Goal: Task Accomplishment & Management: Complete application form

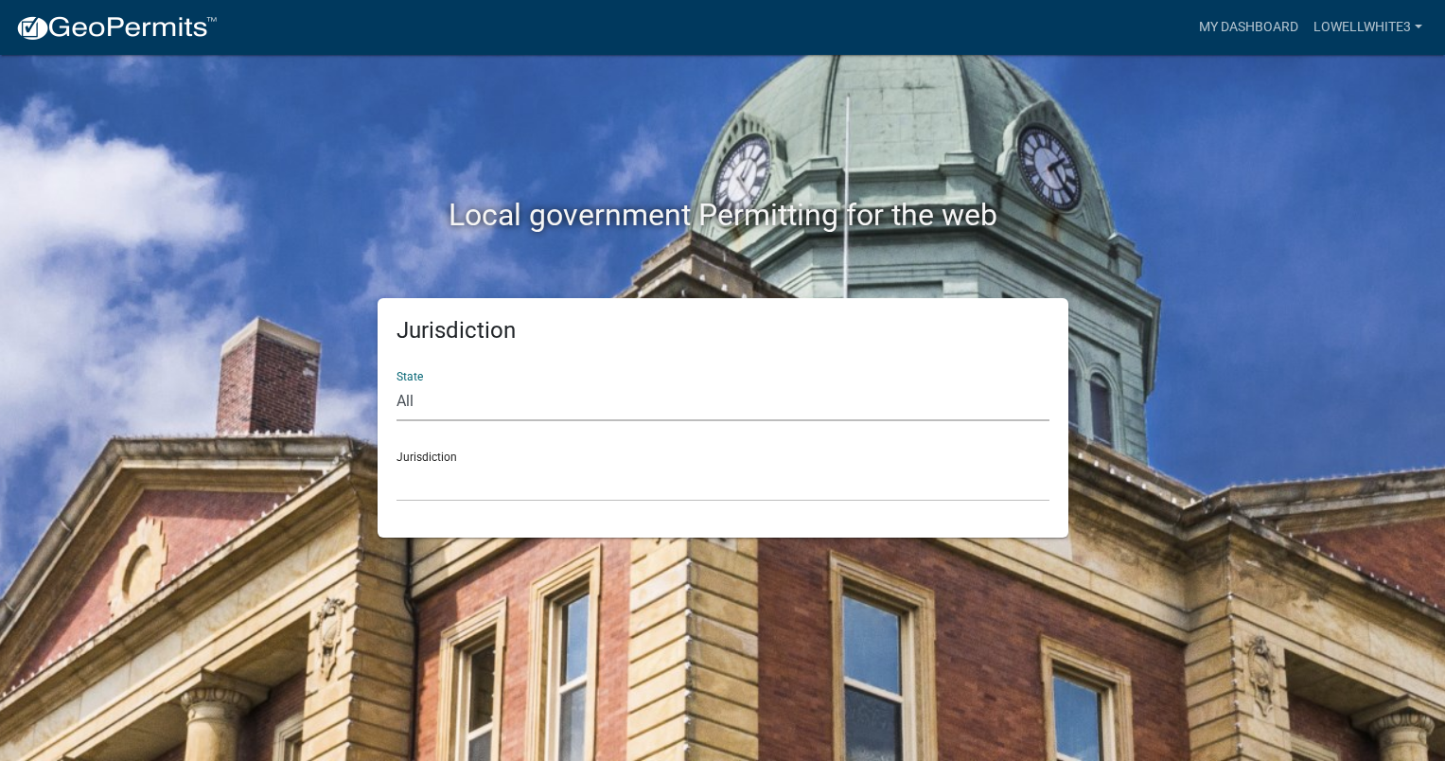
select select "[US_STATE]"
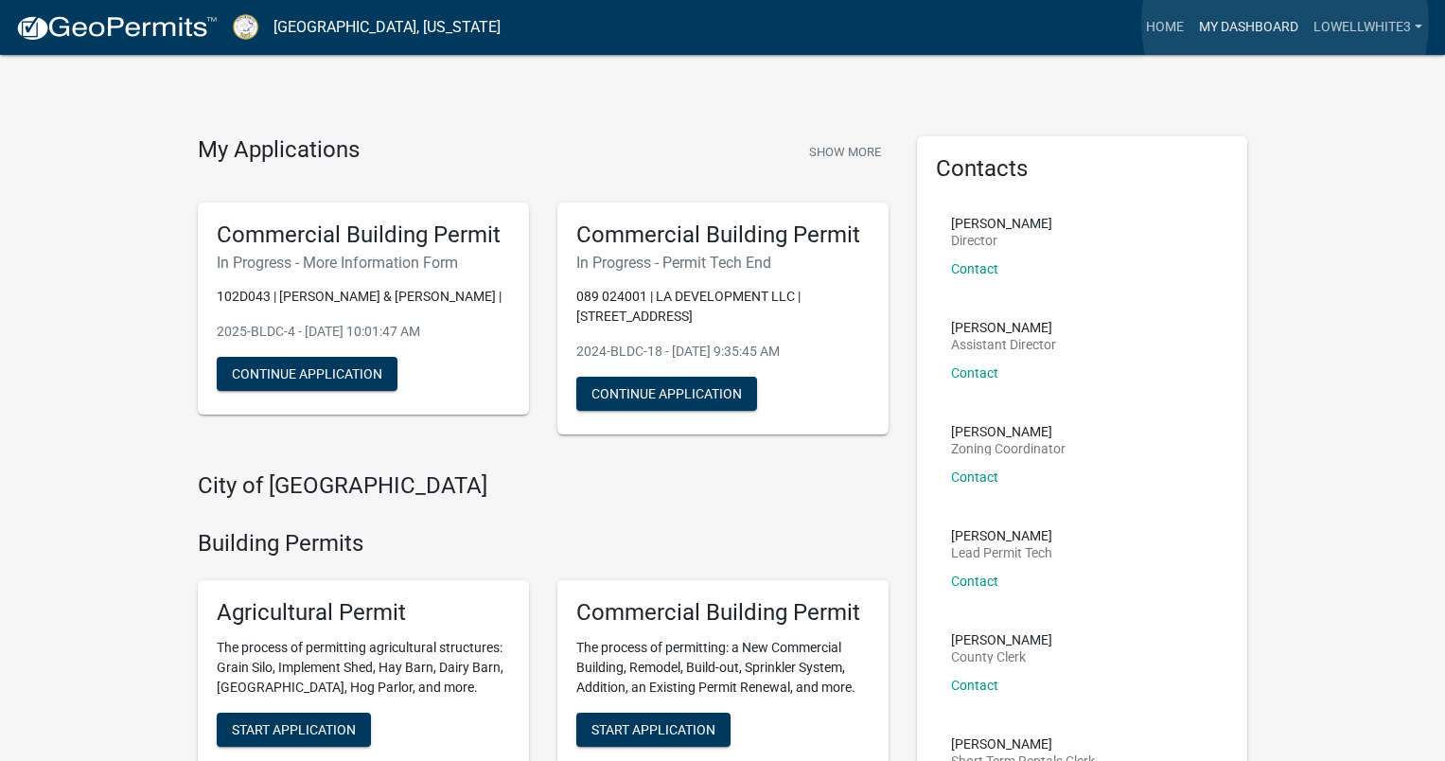
click at [1285, 23] on link "My Dashboard" at bounding box center [1248, 27] width 114 height 36
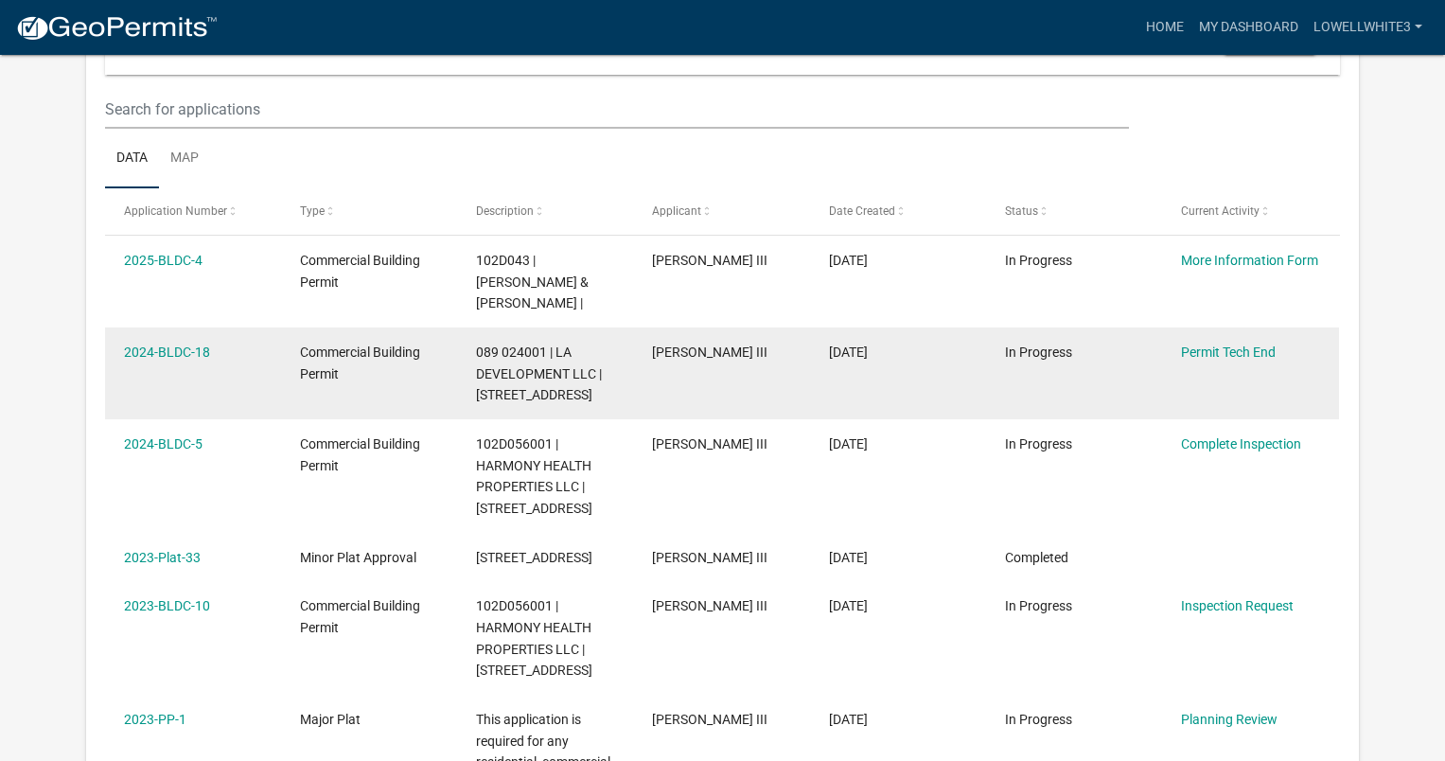
scroll to position [237, 0]
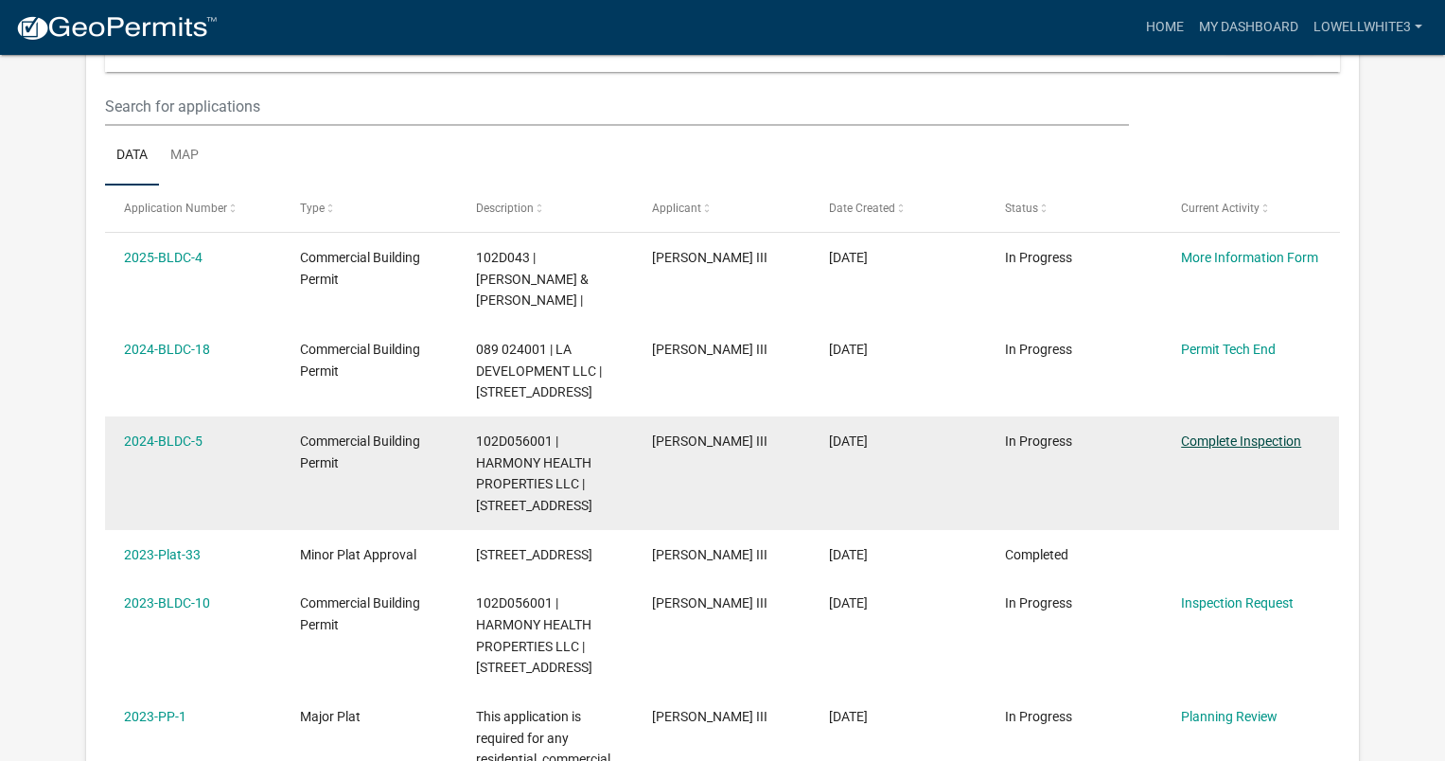
click at [1220, 437] on link "Complete Inspection" at bounding box center [1241, 440] width 120 height 15
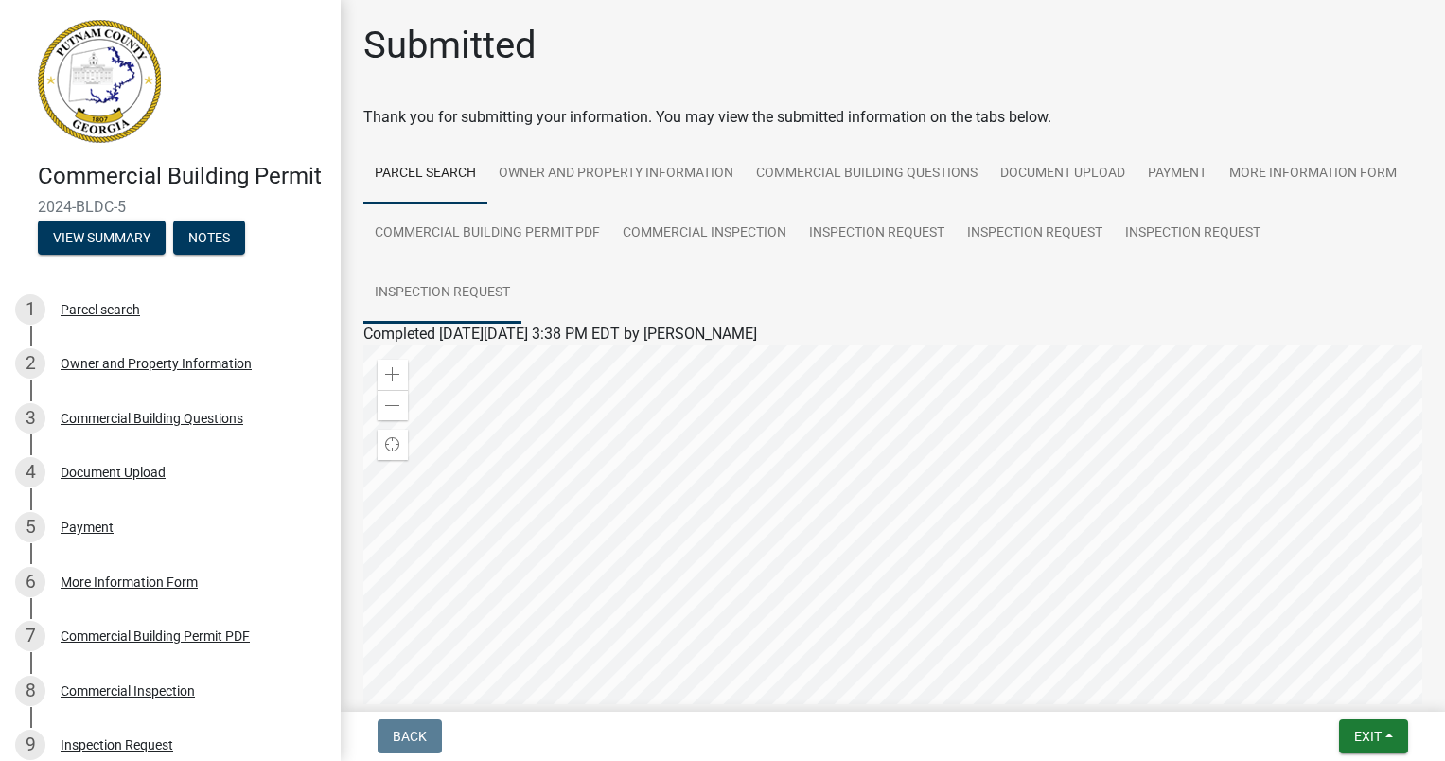
click at [494, 271] on link "Inspection Request" at bounding box center [442, 293] width 158 height 61
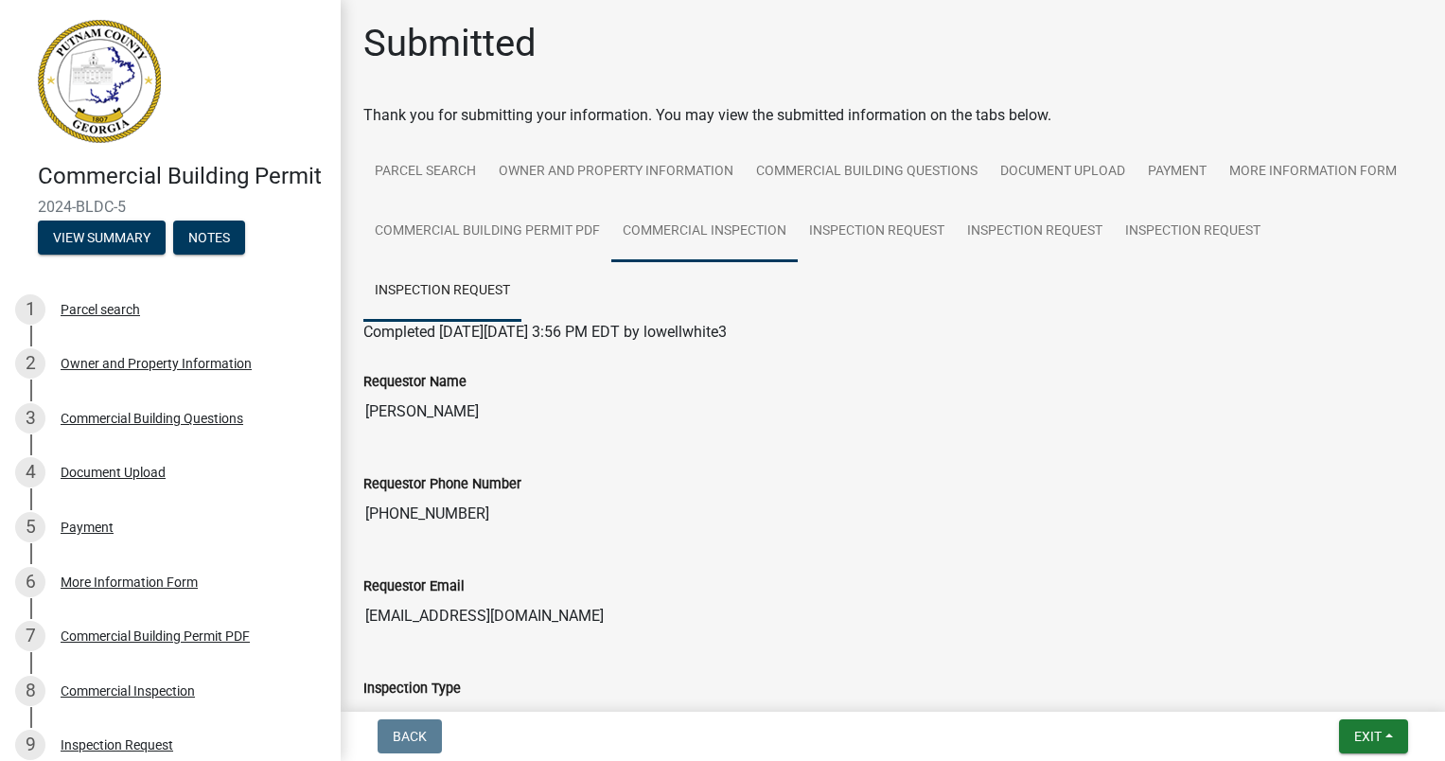
click at [750, 222] on link "Commercial Inspection" at bounding box center [704, 232] width 186 height 61
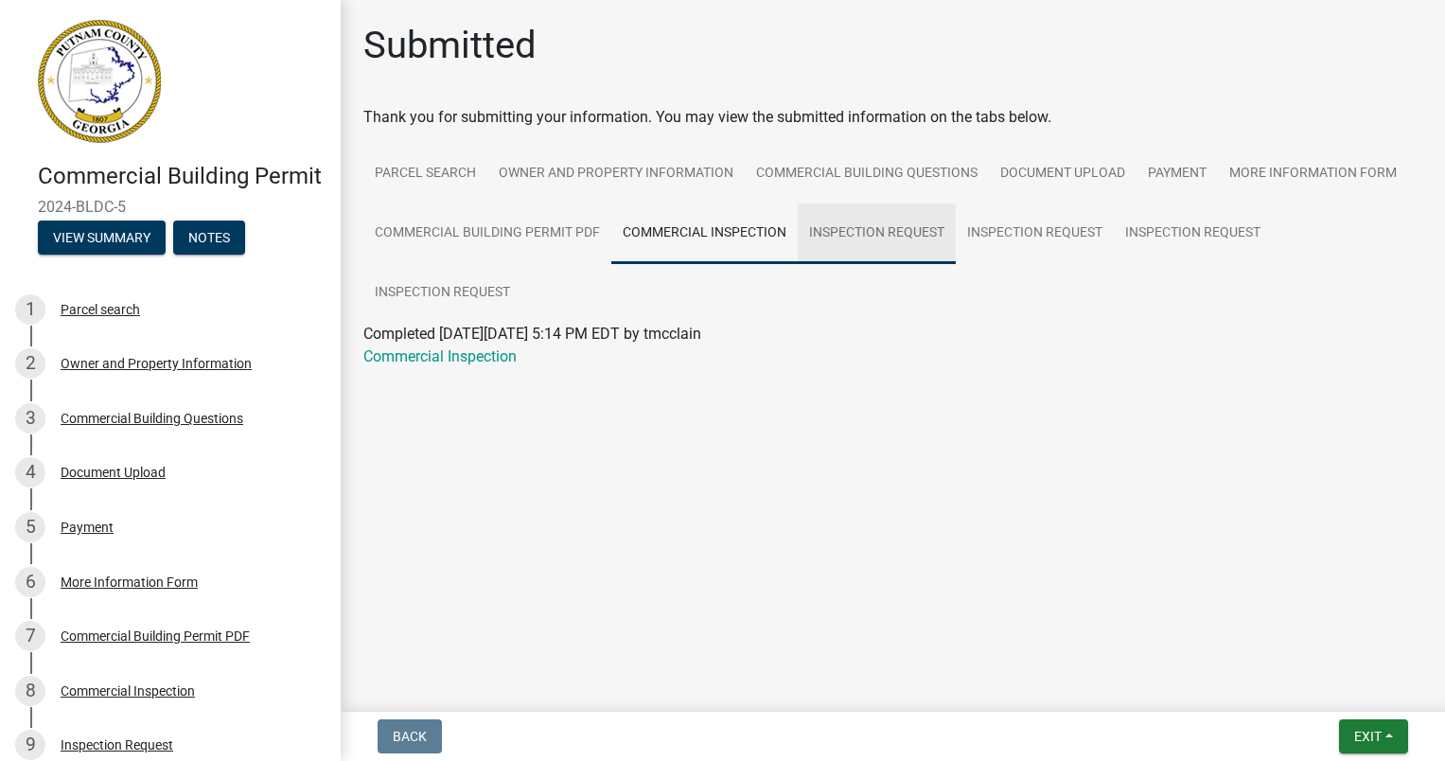
click at [888, 229] on link "Inspection Request" at bounding box center [877, 233] width 158 height 61
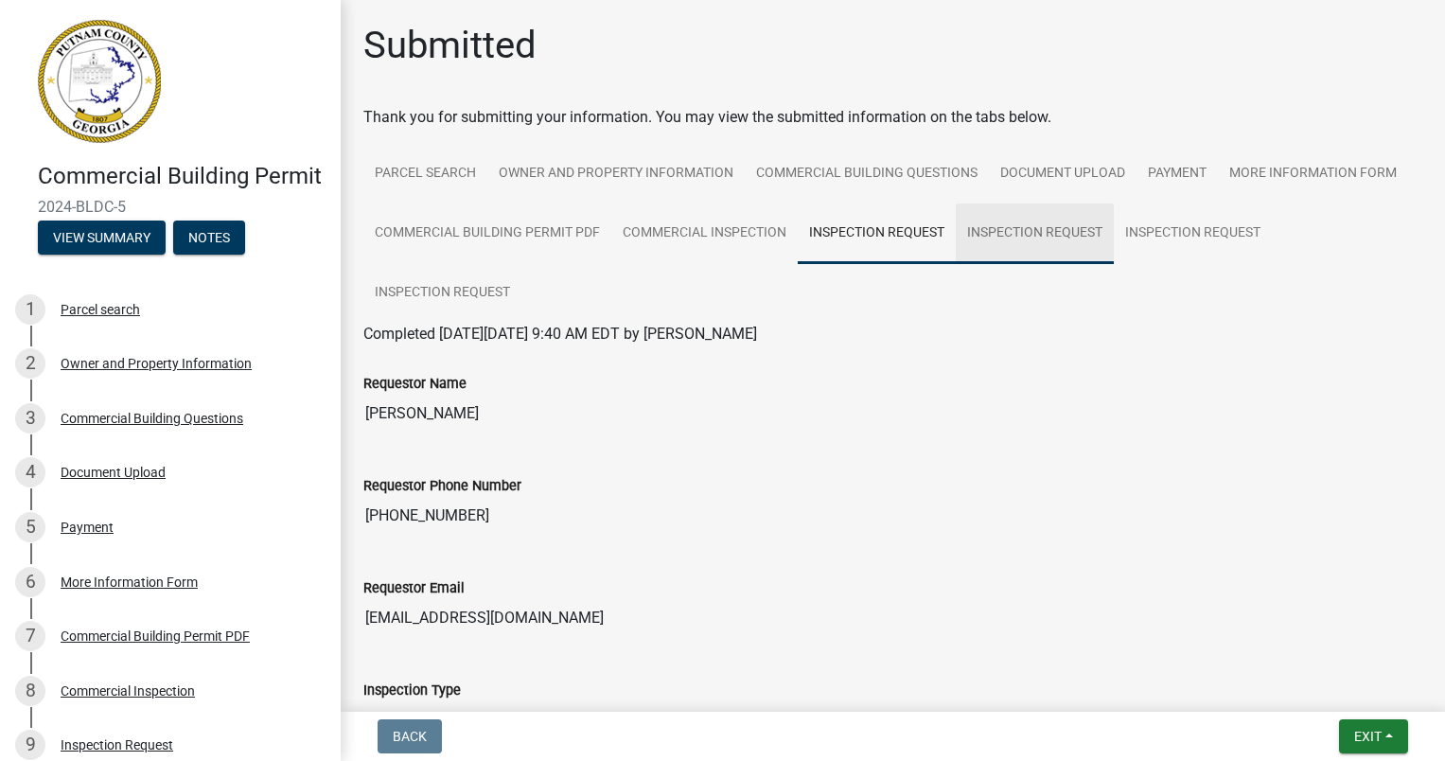
click at [1037, 228] on link "Inspection Request" at bounding box center [1035, 233] width 158 height 61
click at [1171, 225] on link "Inspection Request" at bounding box center [1193, 233] width 158 height 61
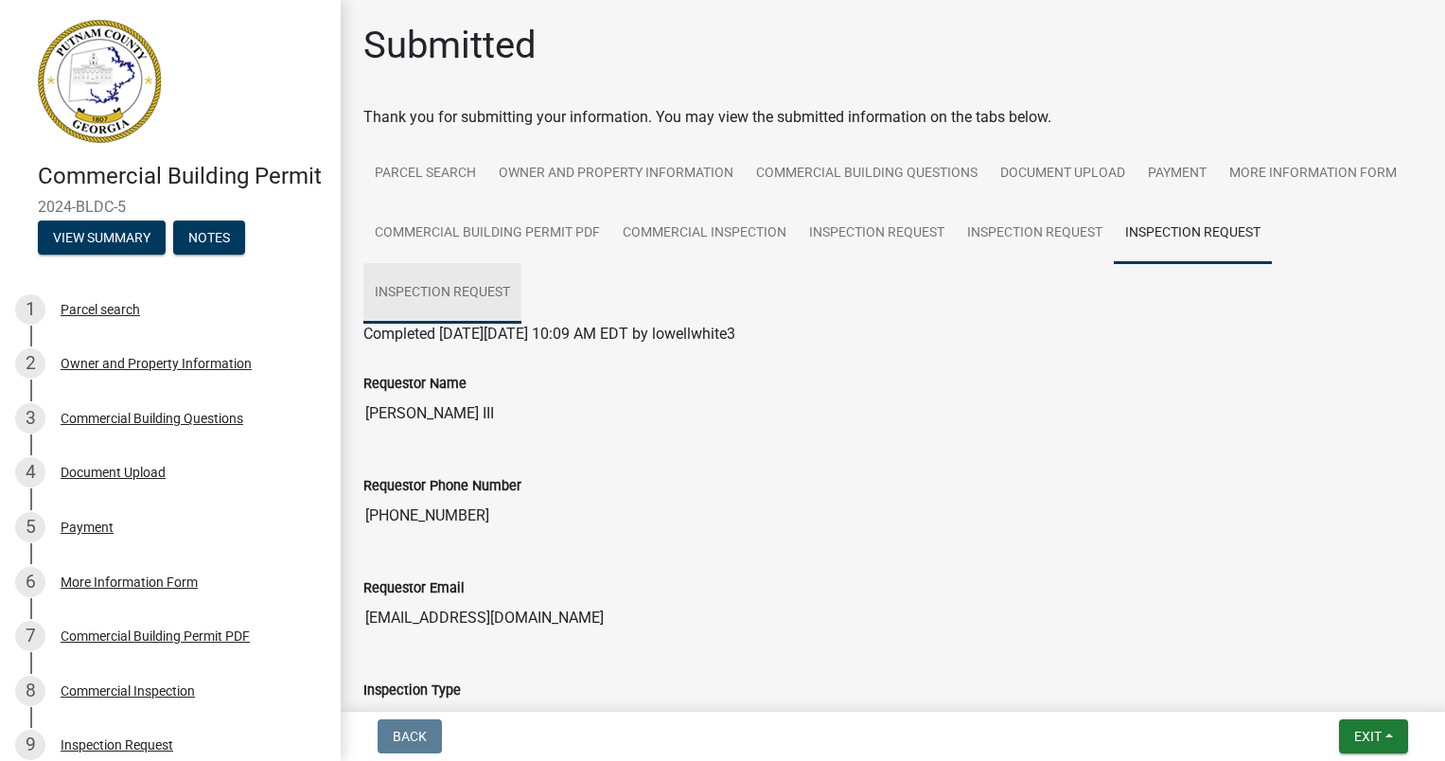
click at [406, 279] on link "Inspection Request" at bounding box center [442, 293] width 158 height 61
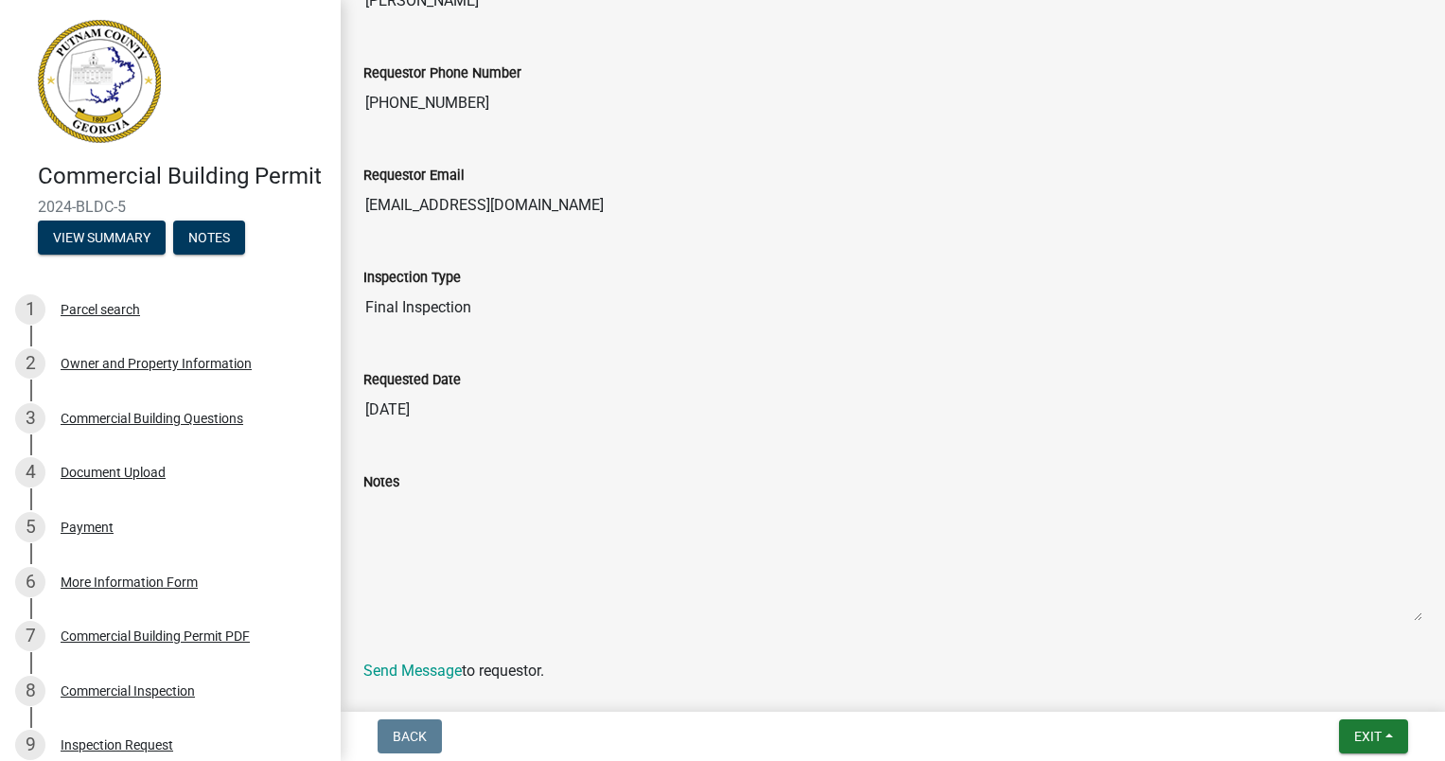
scroll to position [437, 0]
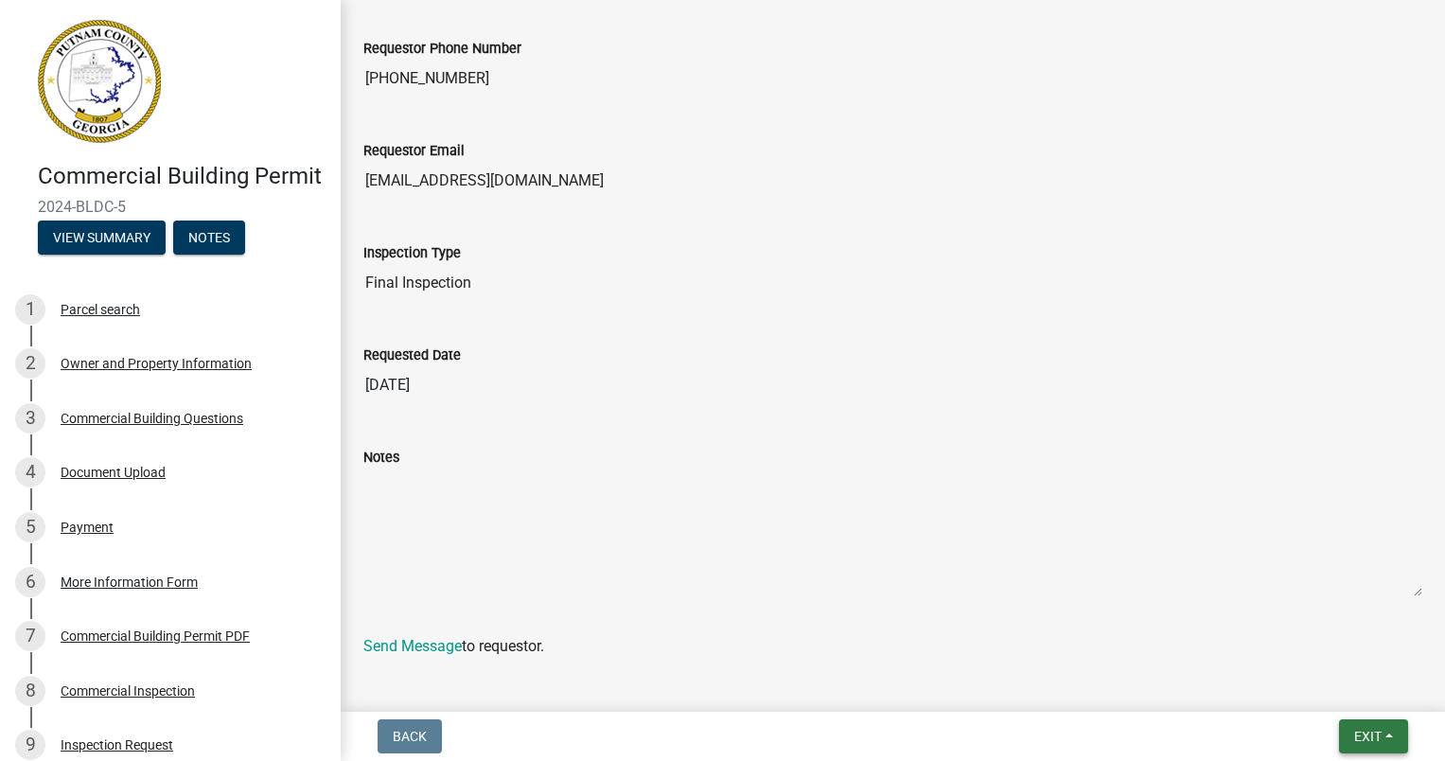
click at [1371, 728] on span "Exit" at bounding box center [1367, 735] width 27 height 15
click at [1315, 689] on button "Save & Exit" at bounding box center [1331, 686] width 151 height 45
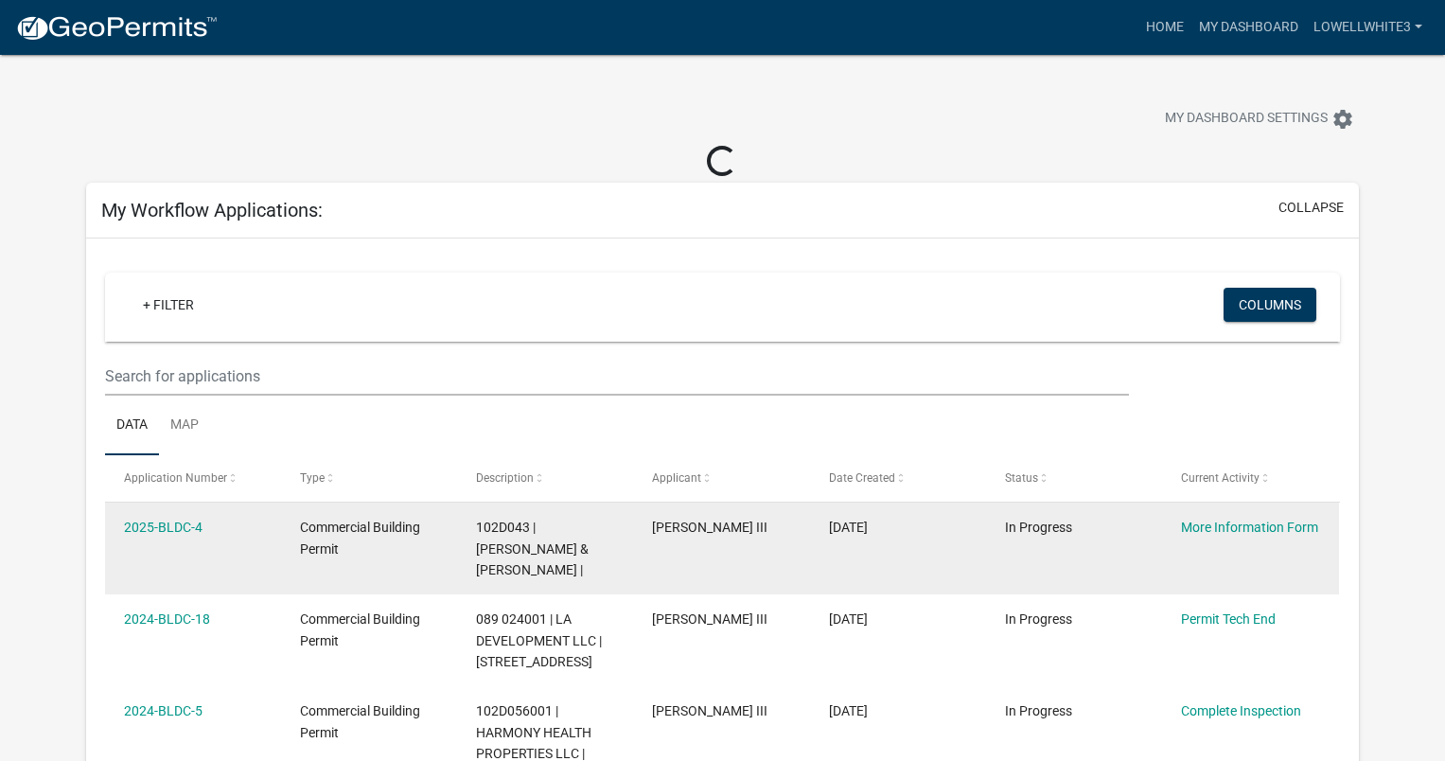
scroll to position [167, 0]
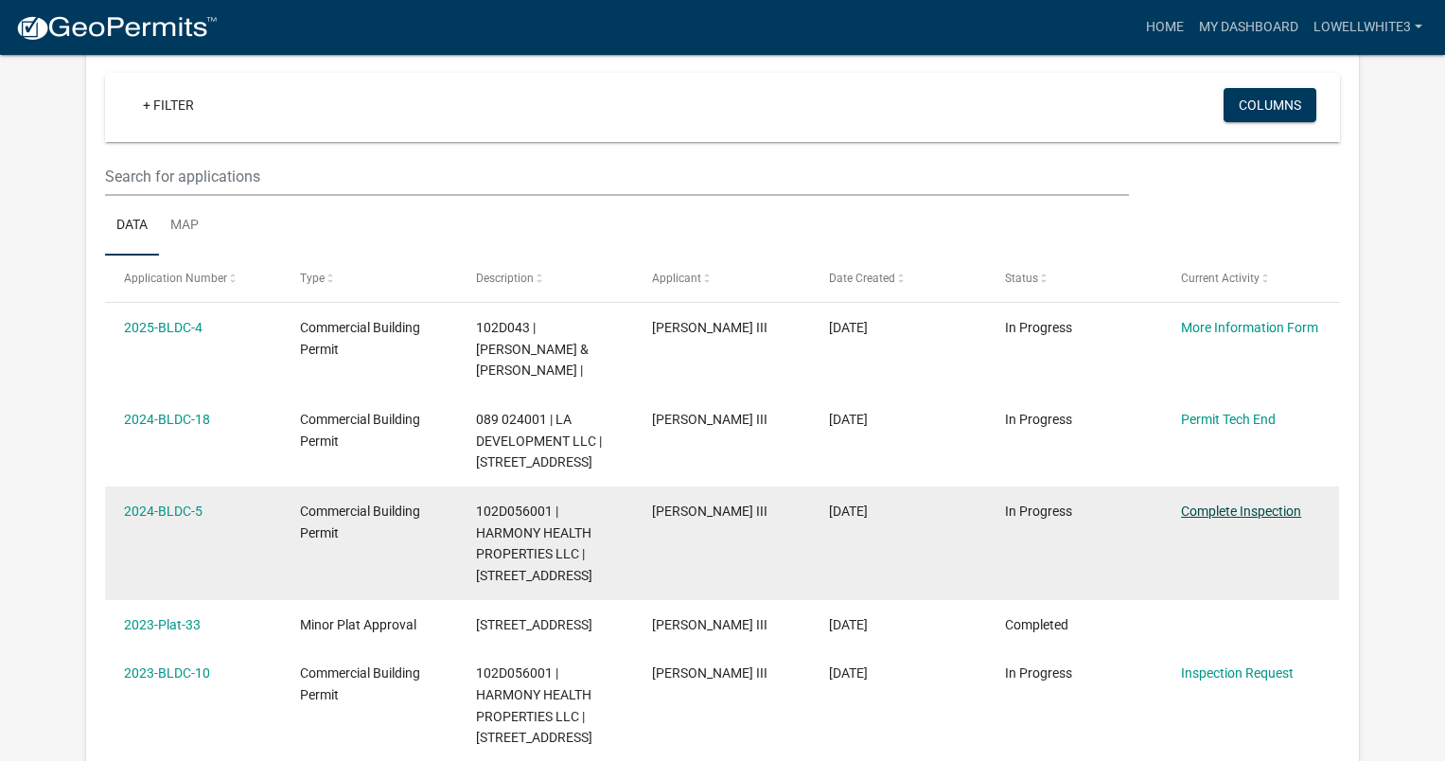
click at [1235, 511] on link "Complete Inspection" at bounding box center [1241, 510] width 120 height 15
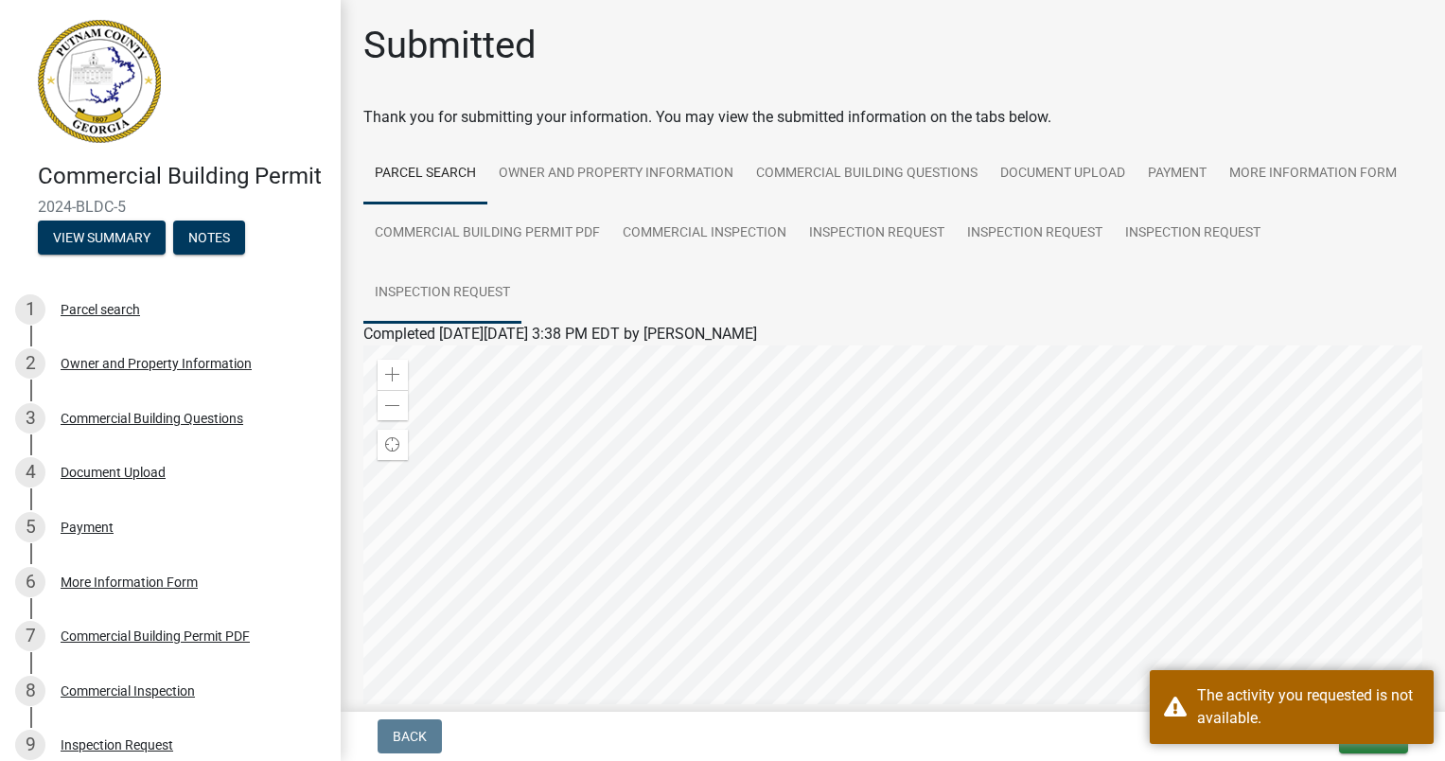
click at [445, 300] on link "Inspection Request" at bounding box center [442, 293] width 158 height 61
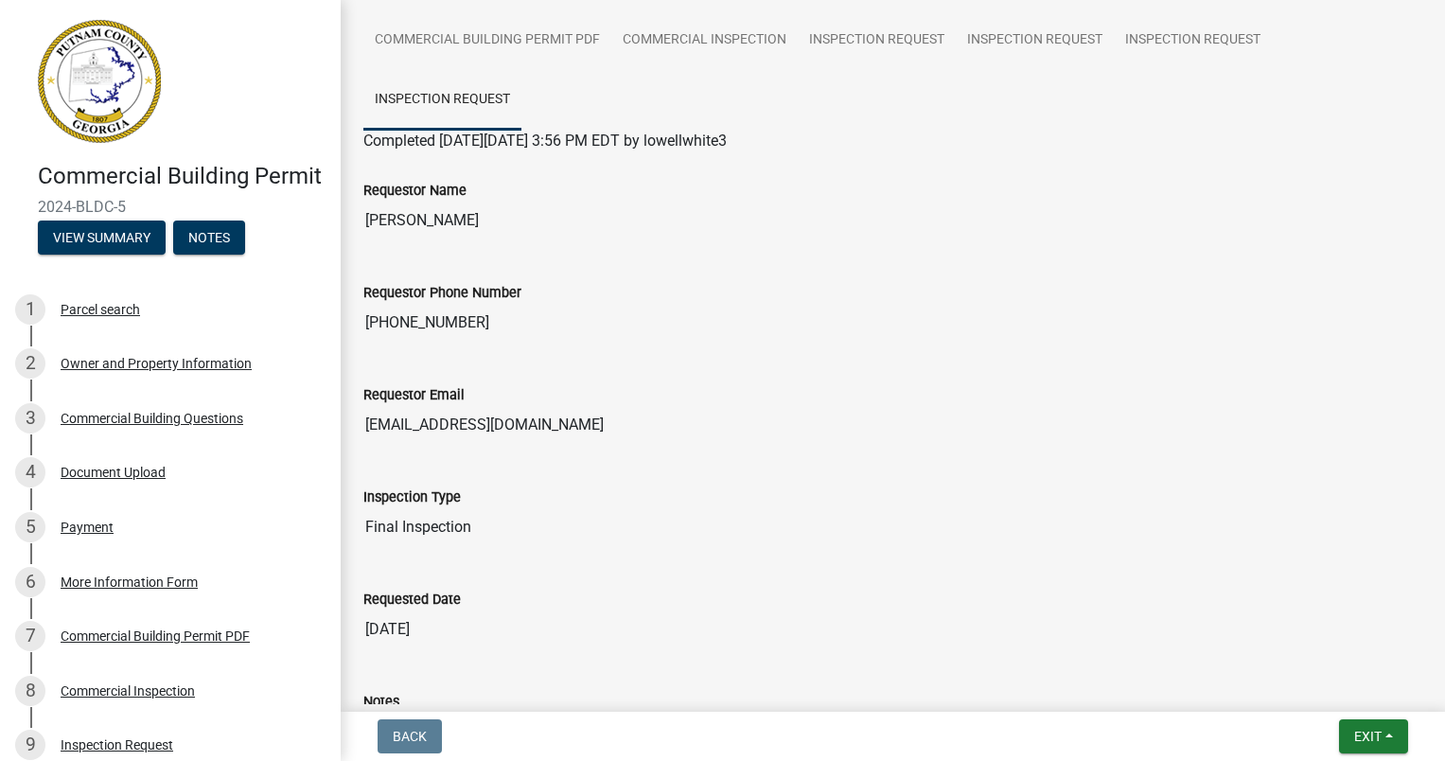
scroll to position [165, 0]
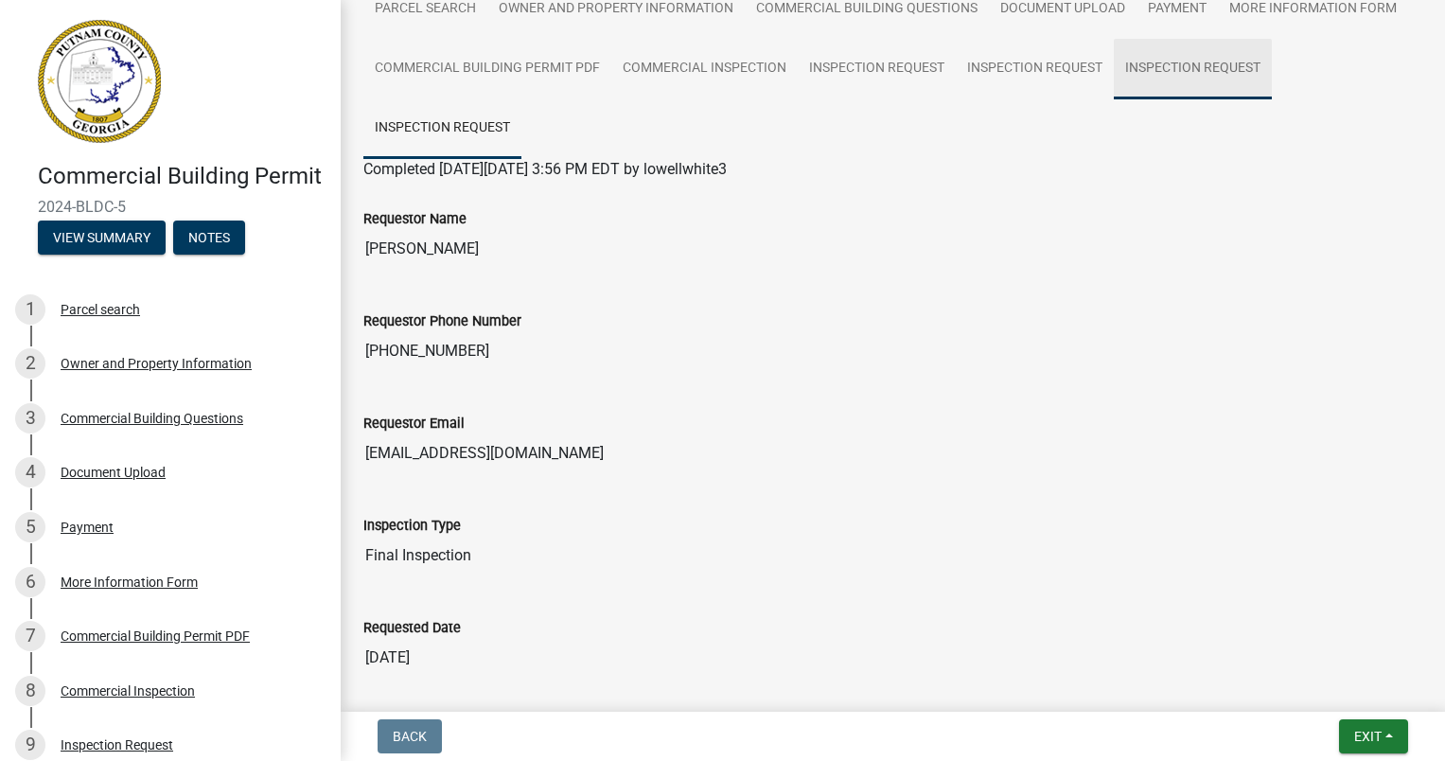
click at [1151, 87] on link "Inspection Request" at bounding box center [1193, 69] width 158 height 61
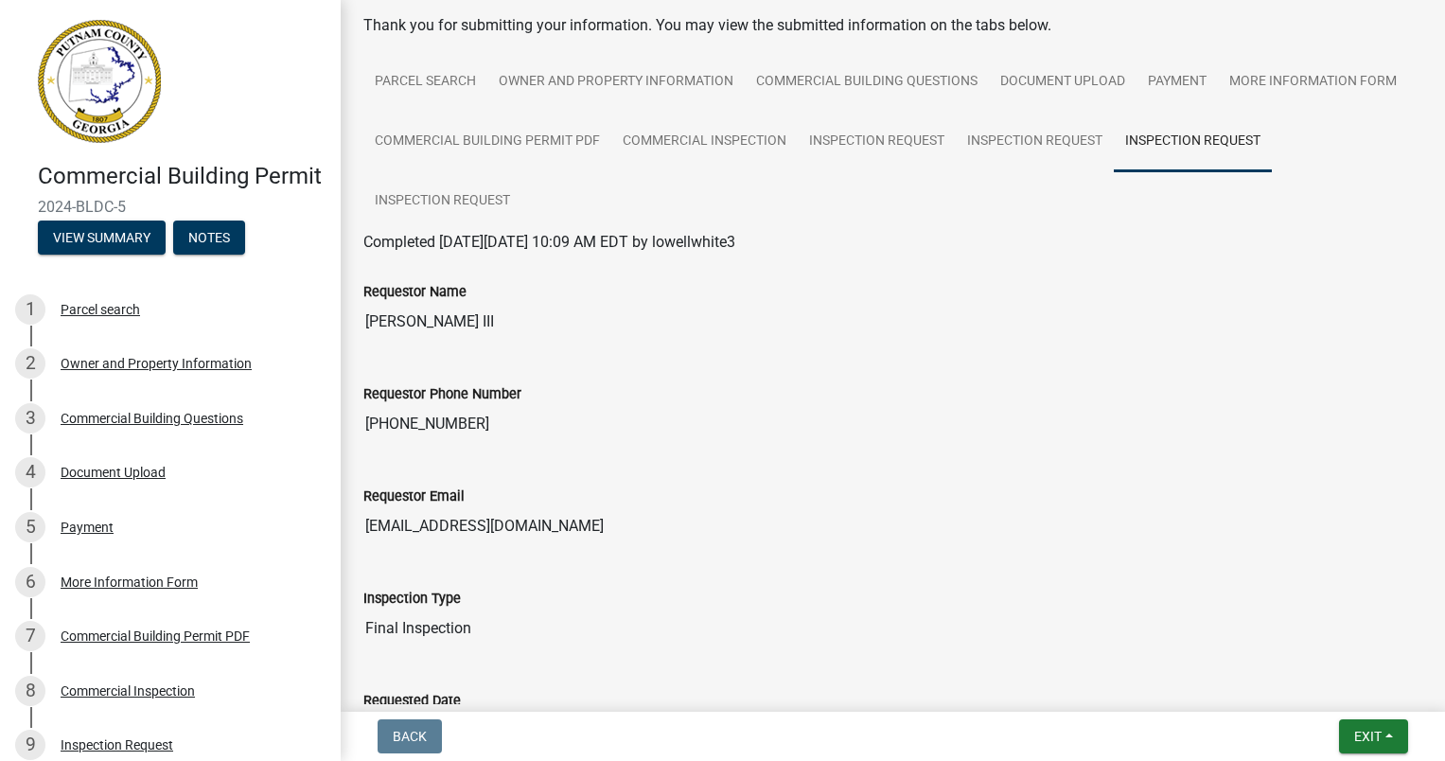
scroll to position [83, 0]
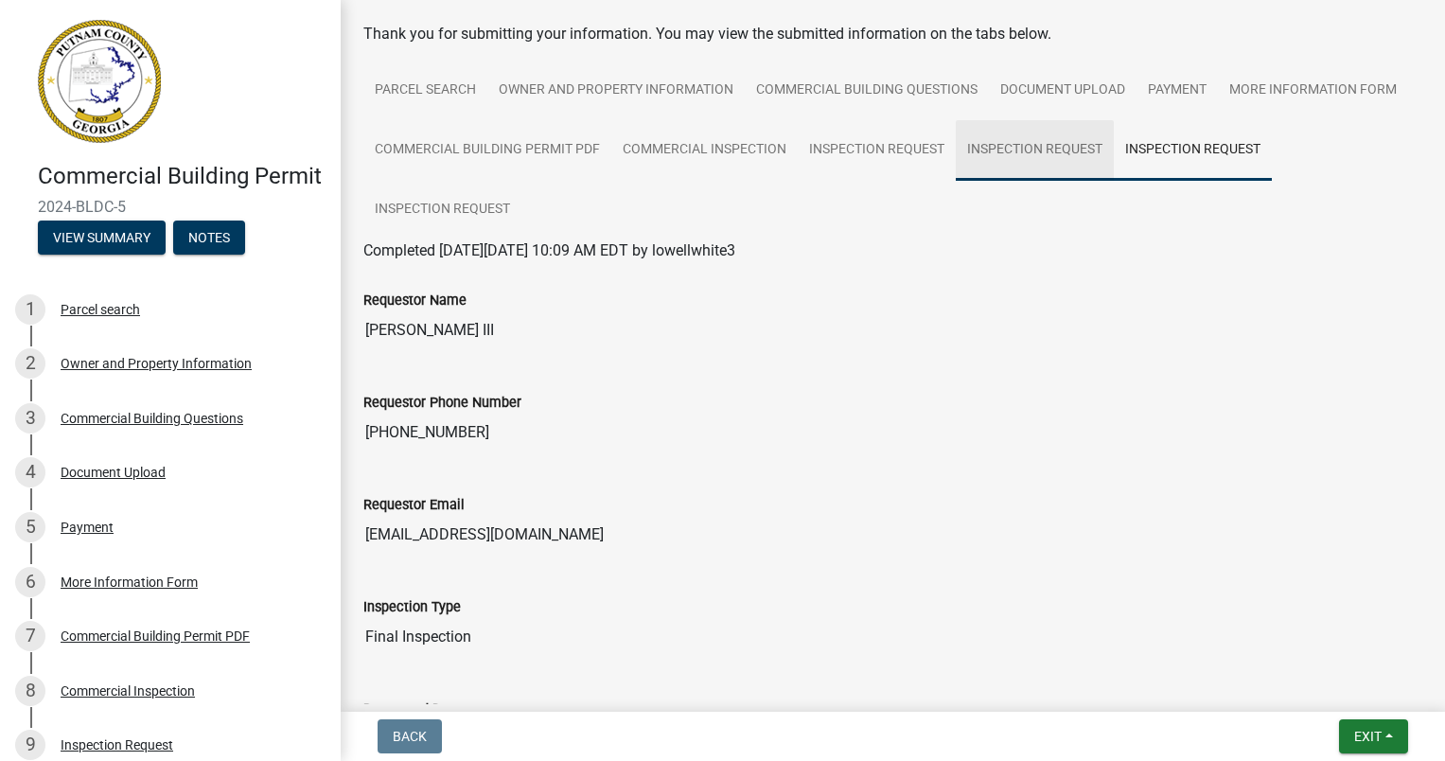
click at [998, 149] on link "Inspection Request" at bounding box center [1035, 150] width 158 height 61
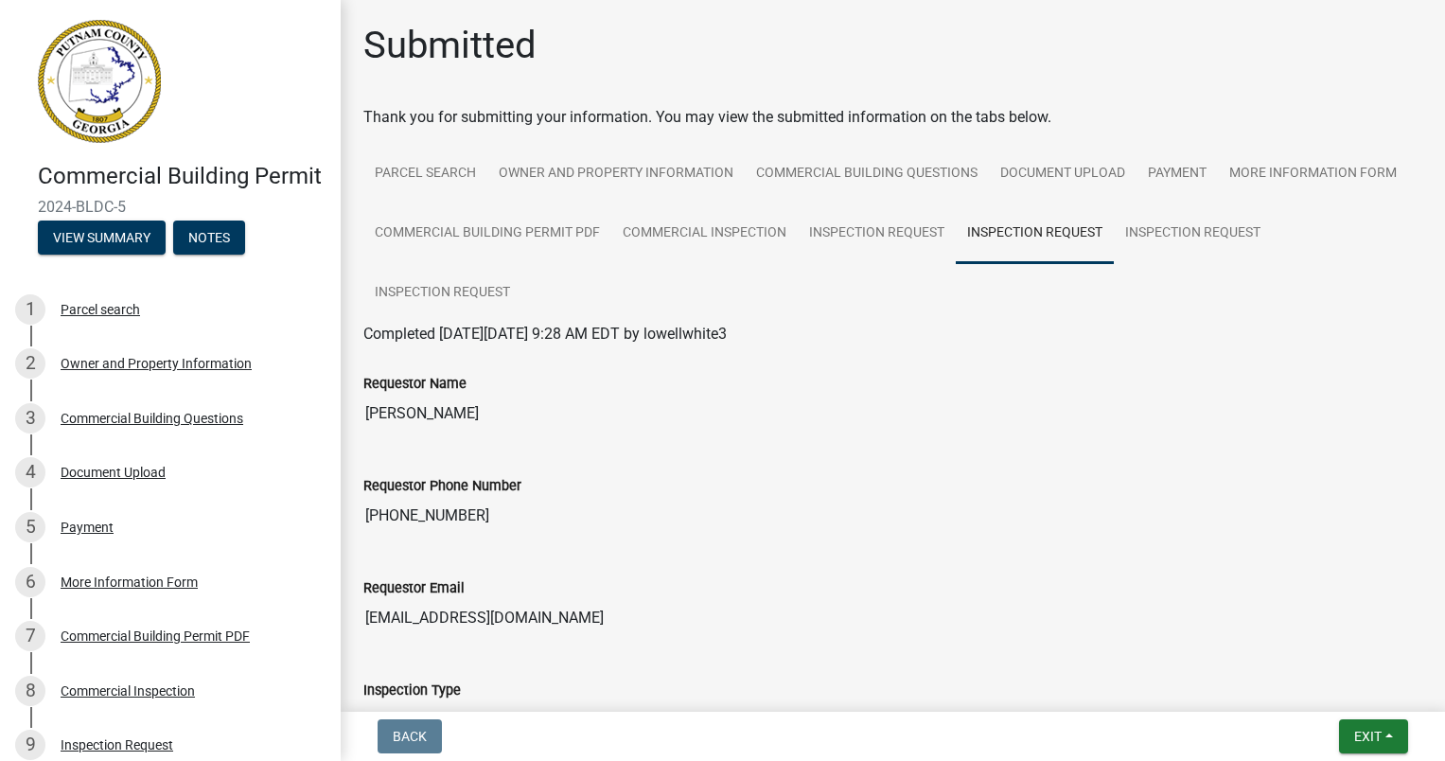
scroll to position [0, 0]
click at [1368, 724] on button "Exit" at bounding box center [1373, 736] width 69 height 34
click at [1343, 696] on button "Save & Exit" at bounding box center [1331, 686] width 151 height 45
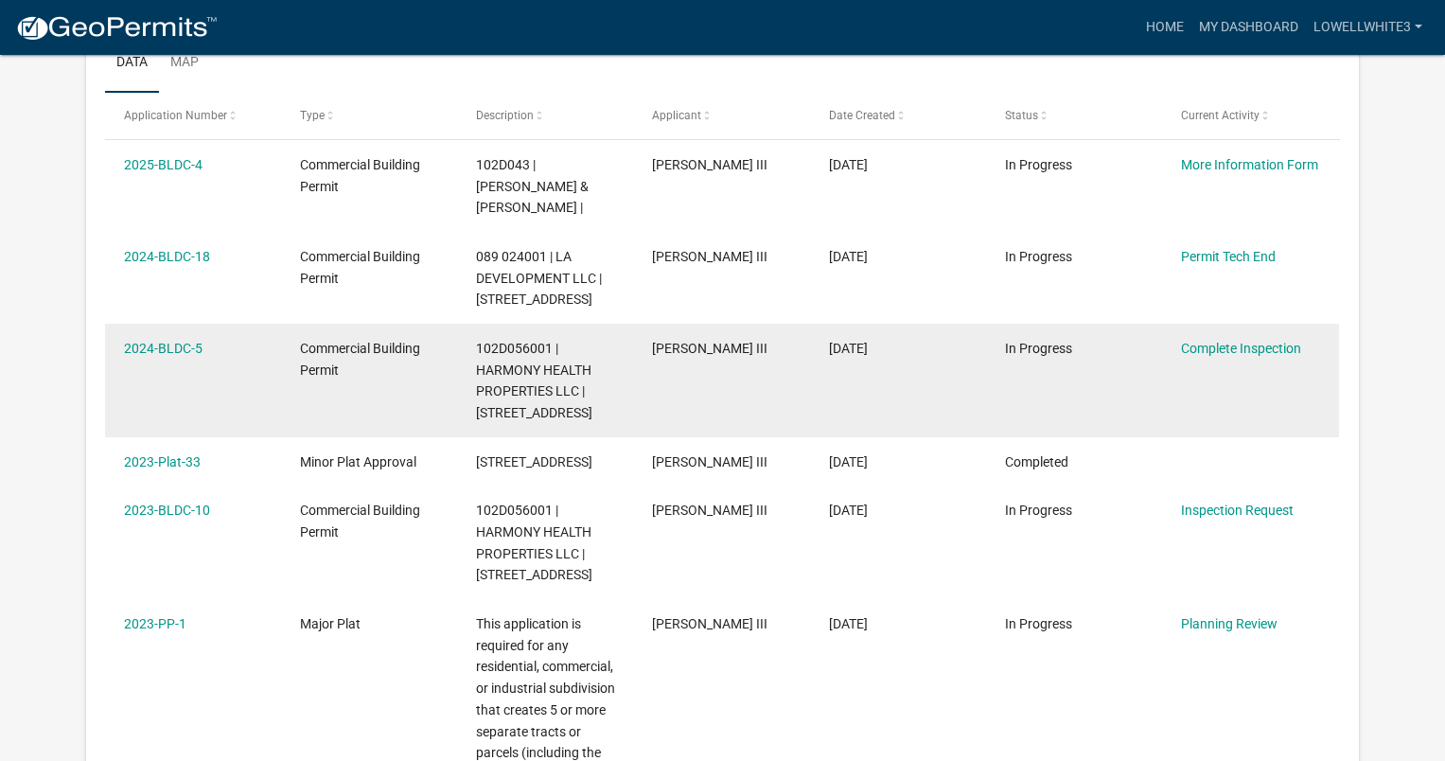
scroll to position [332, 0]
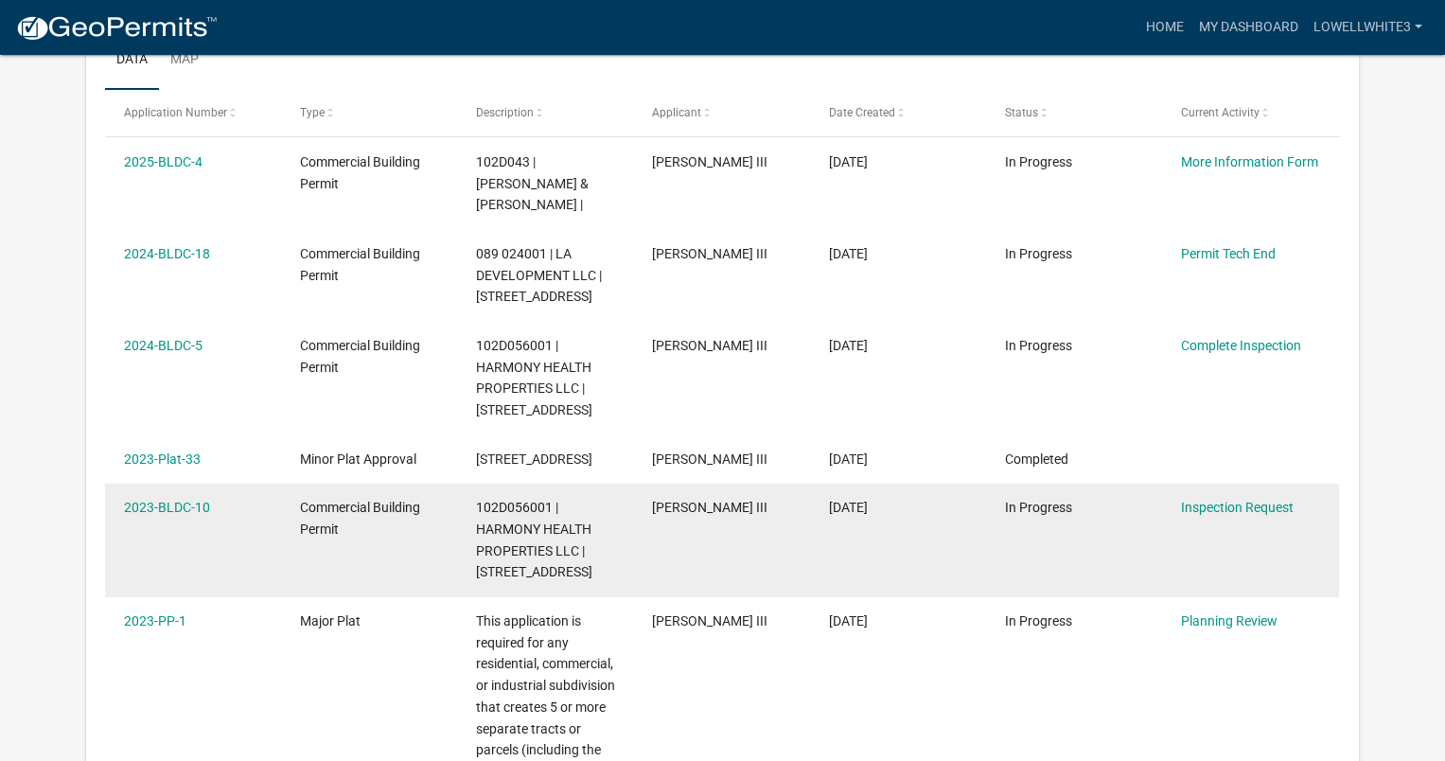
click at [505, 579] on span "102D056001 | HARMONY HEALTH PROPERTIES LLC | [STREET_ADDRESS]" at bounding box center [534, 539] width 116 height 79
click at [166, 515] on link "2023-BLDC-10" at bounding box center [167, 507] width 86 height 15
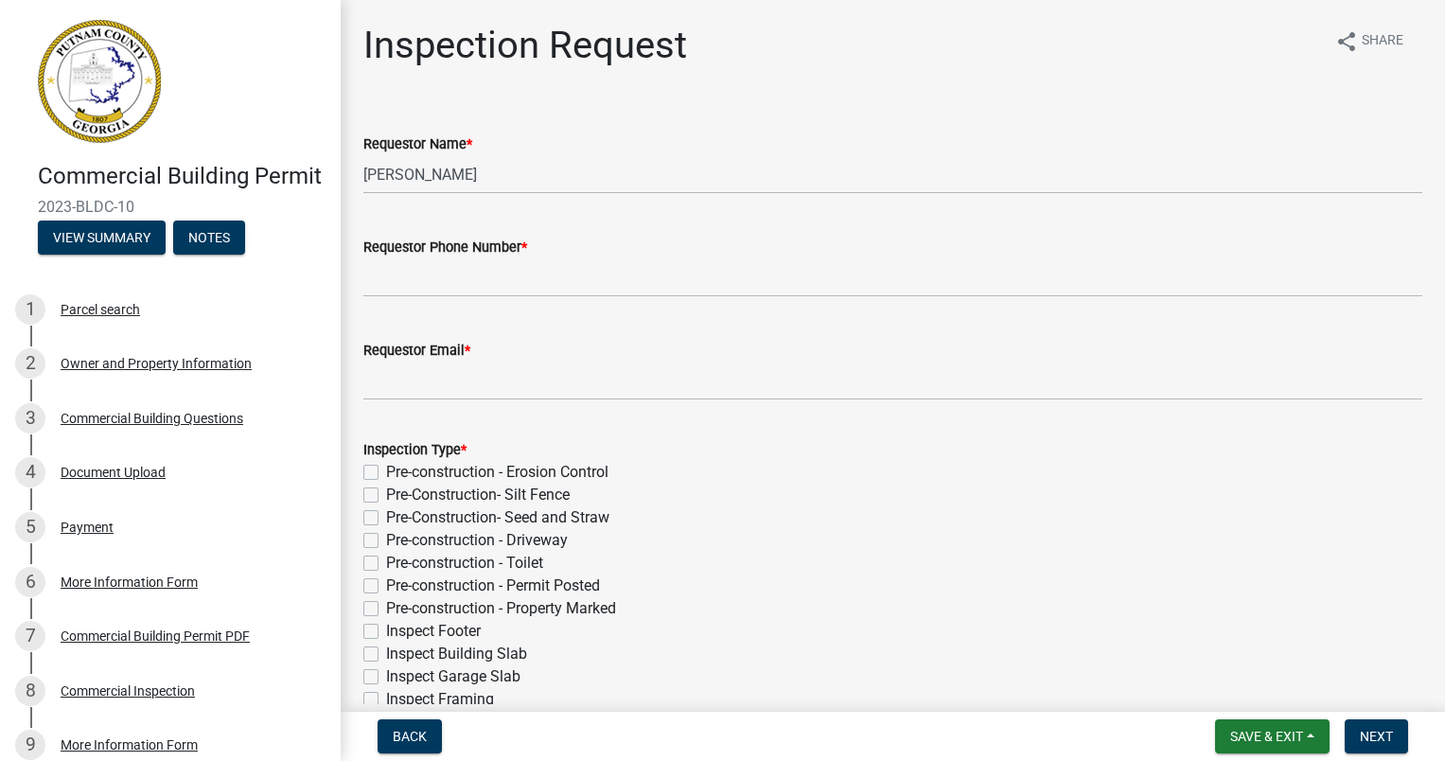
scroll to position [0, 1]
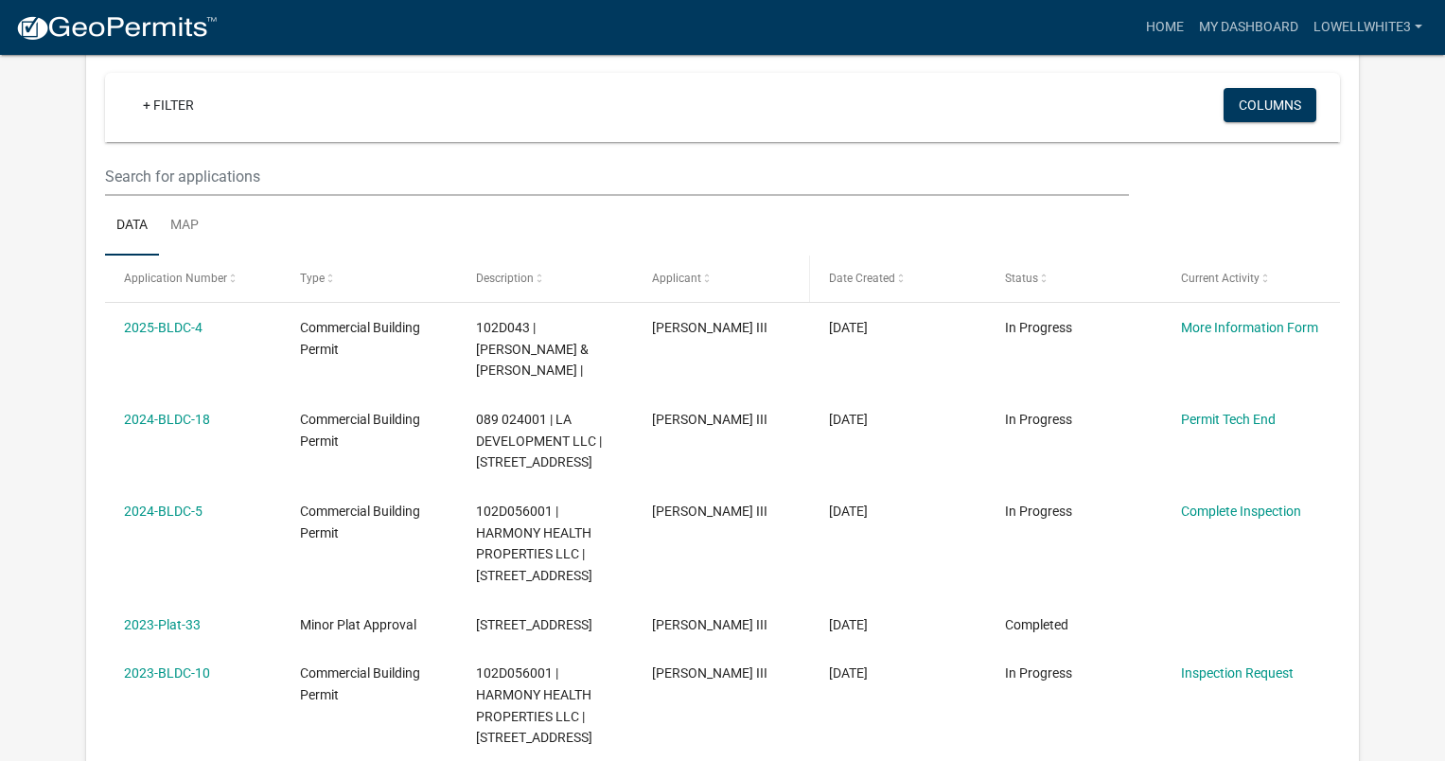
scroll to position [554, 0]
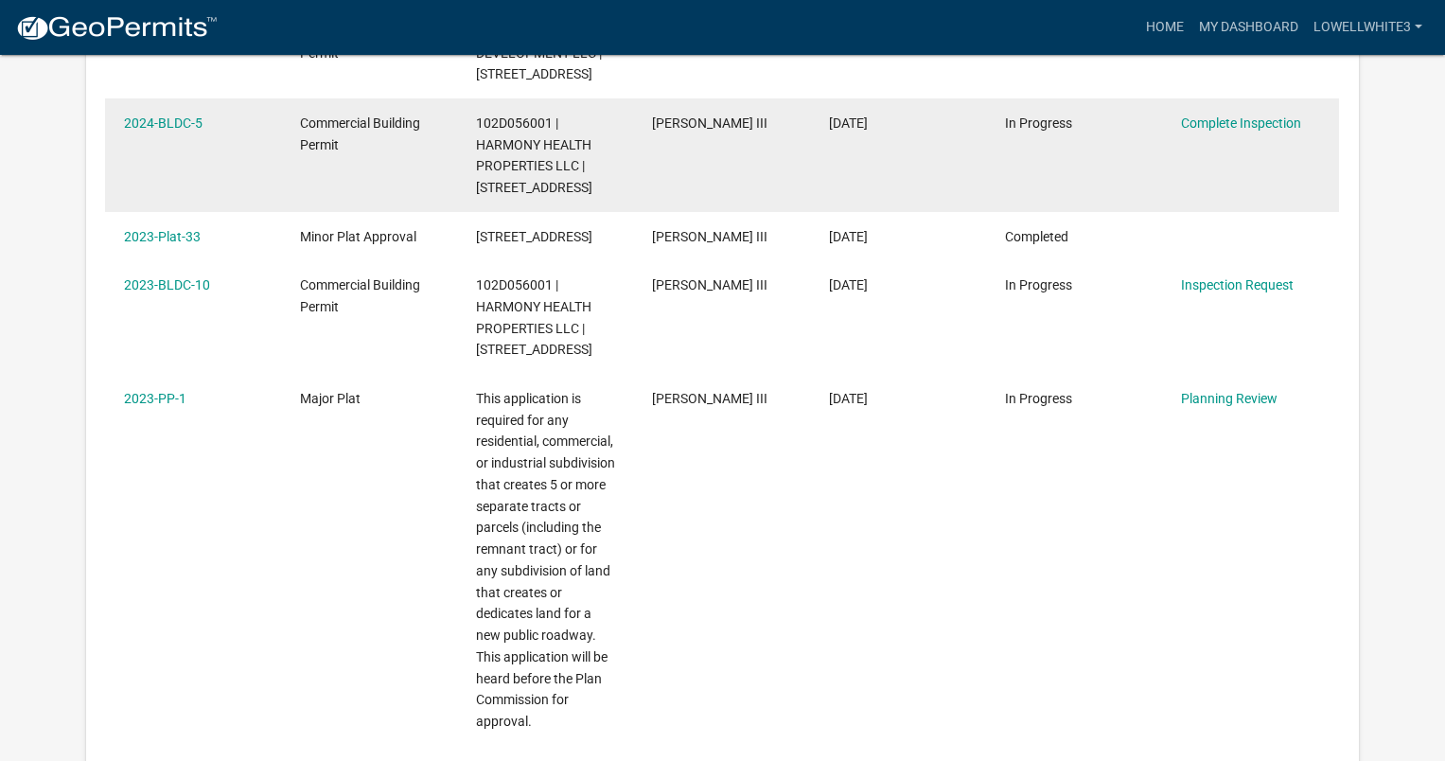
click at [535, 155] on span "102D056001 | HARMONY HEALTH PROPERTIES LLC | [STREET_ADDRESS]" at bounding box center [534, 154] width 116 height 79
click at [165, 125] on link "2024-BLDC-5" at bounding box center [163, 122] width 79 height 15
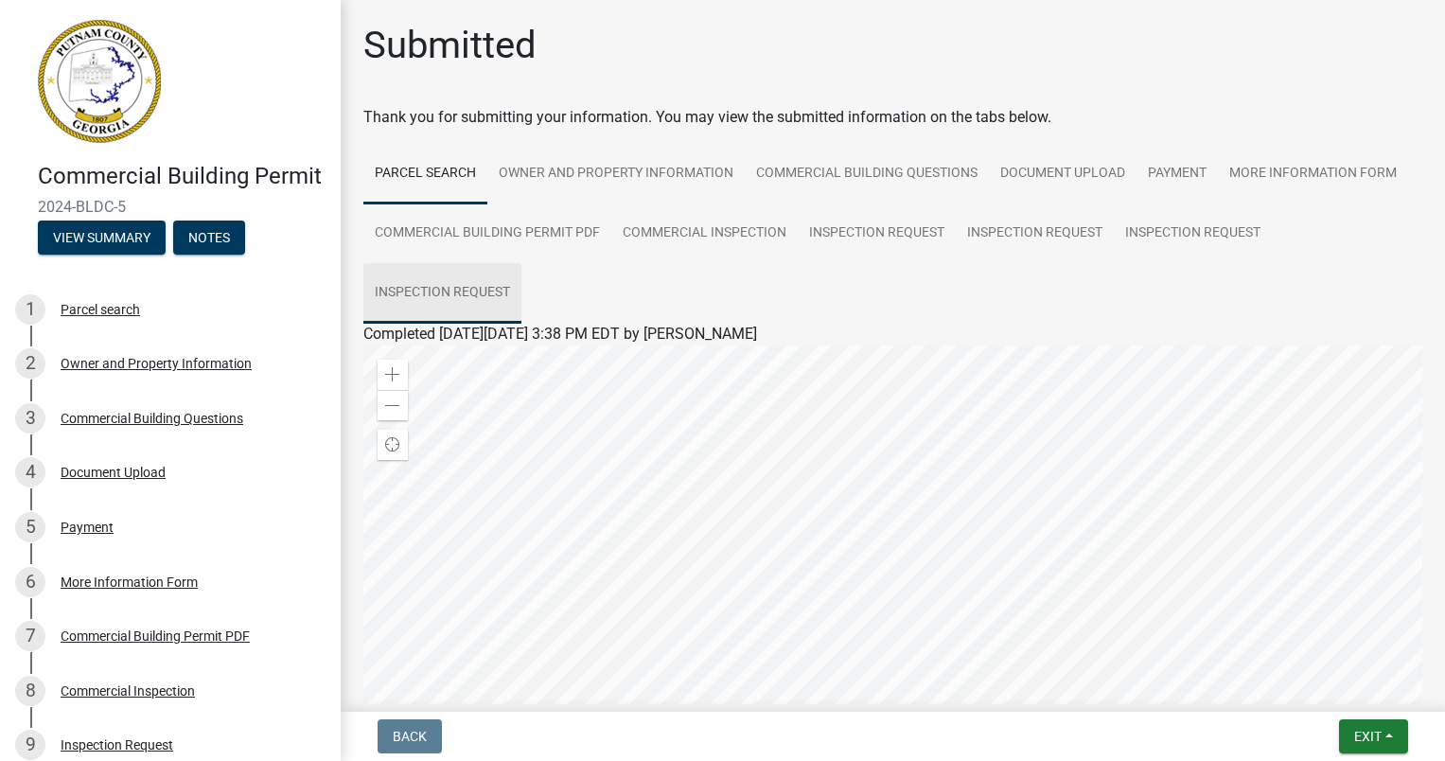
click at [449, 279] on link "Inspection Request" at bounding box center [442, 293] width 158 height 61
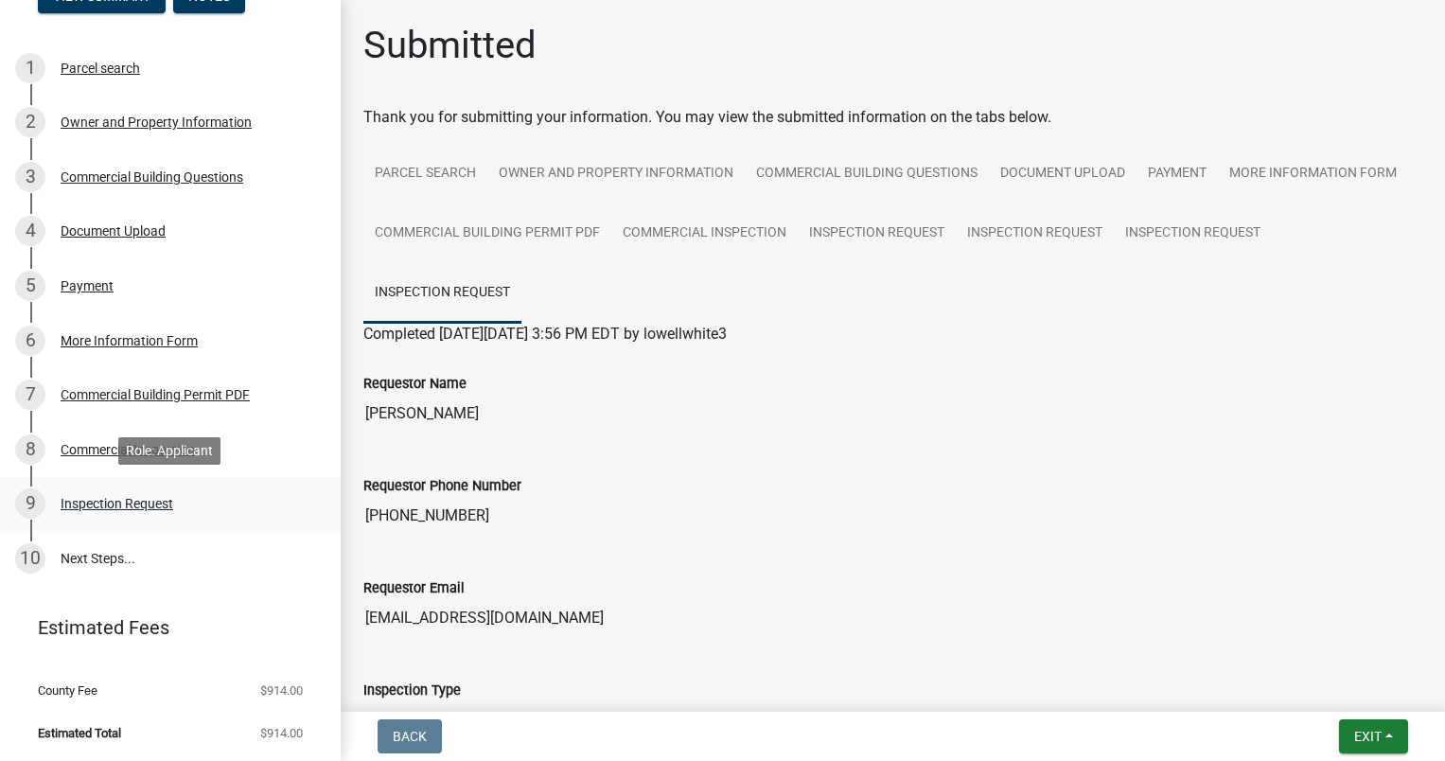
click at [142, 504] on div "Inspection Request" at bounding box center [117, 503] width 113 height 13
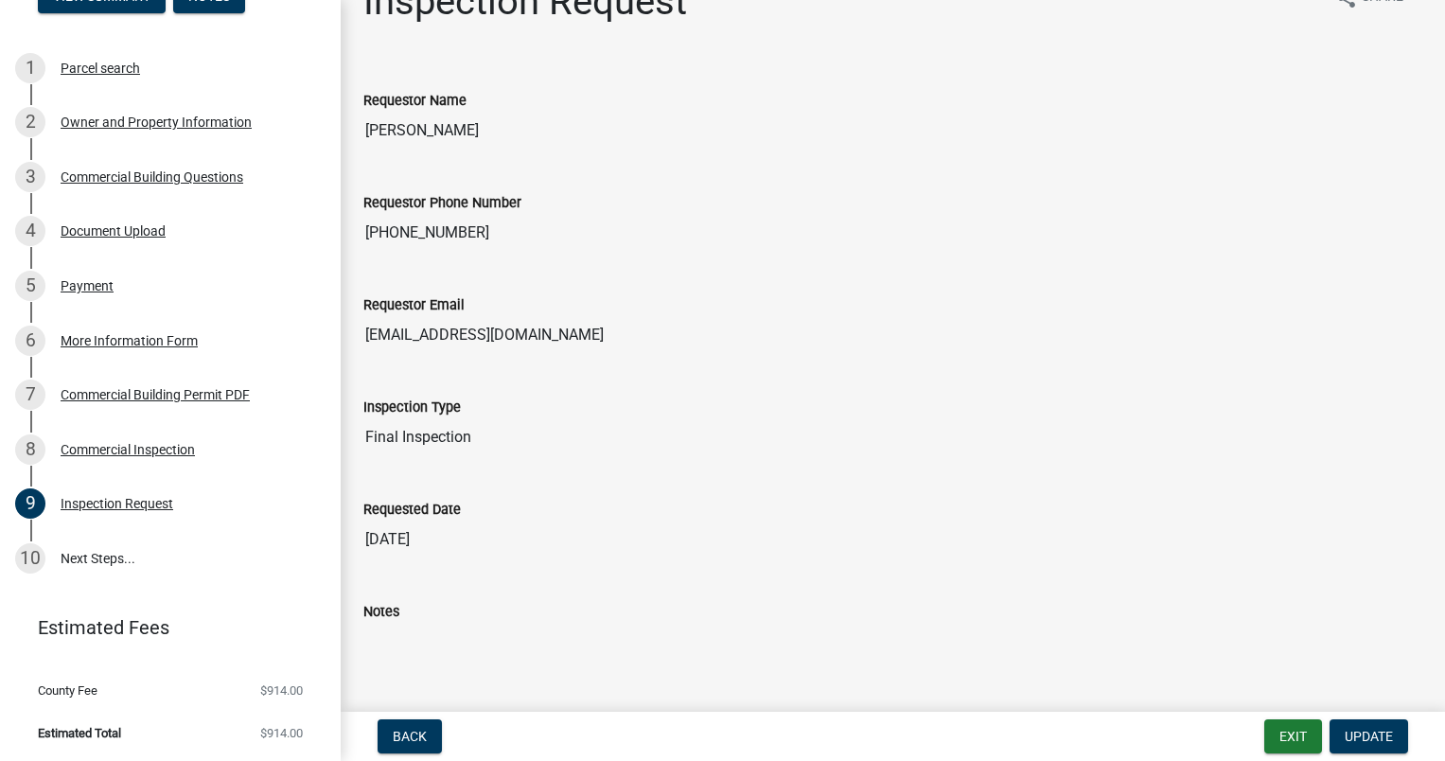
scroll to position [44, 0]
click at [1294, 731] on button "Exit" at bounding box center [1293, 736] width 58 height 34
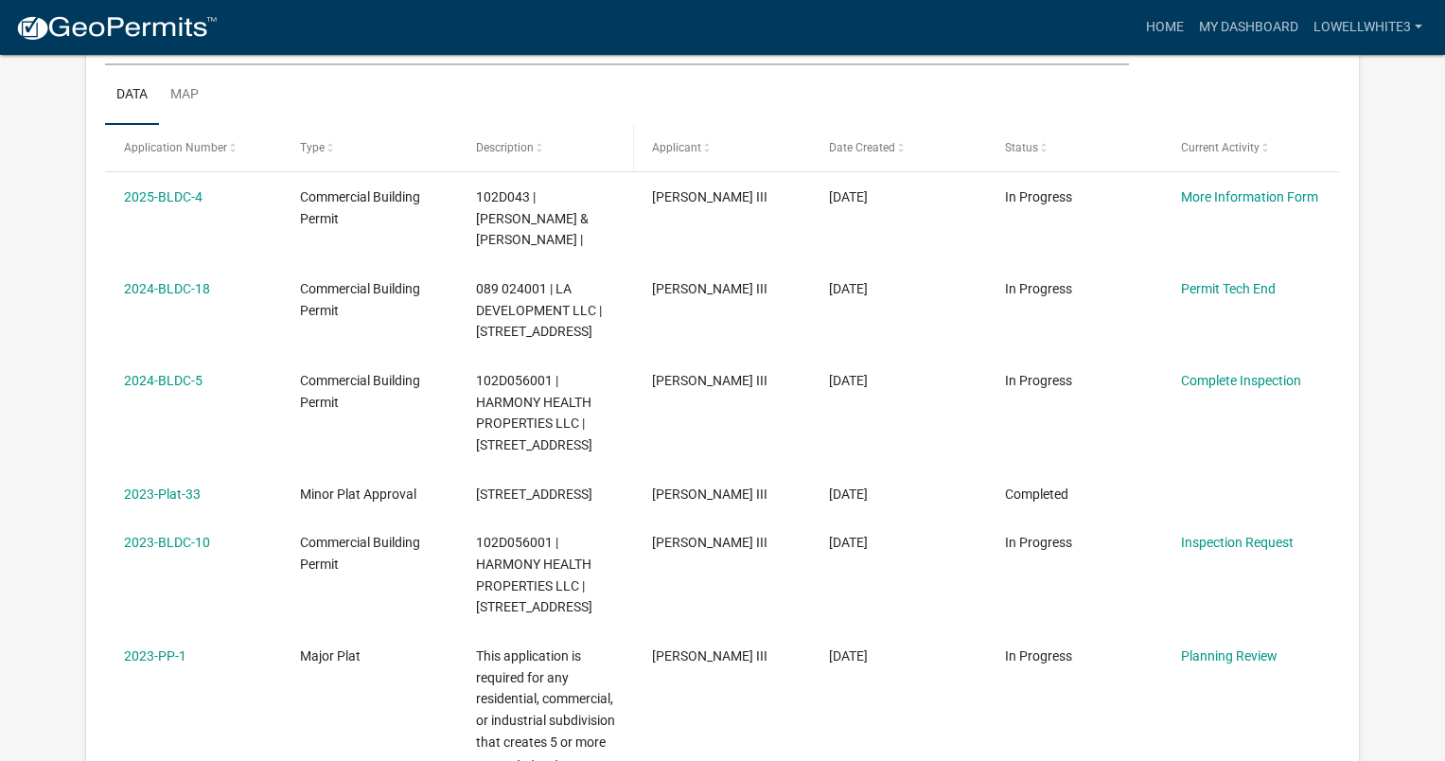
scroll to position [298, 0]
